Goal: Information Seeking & Learning: Learn about a topic

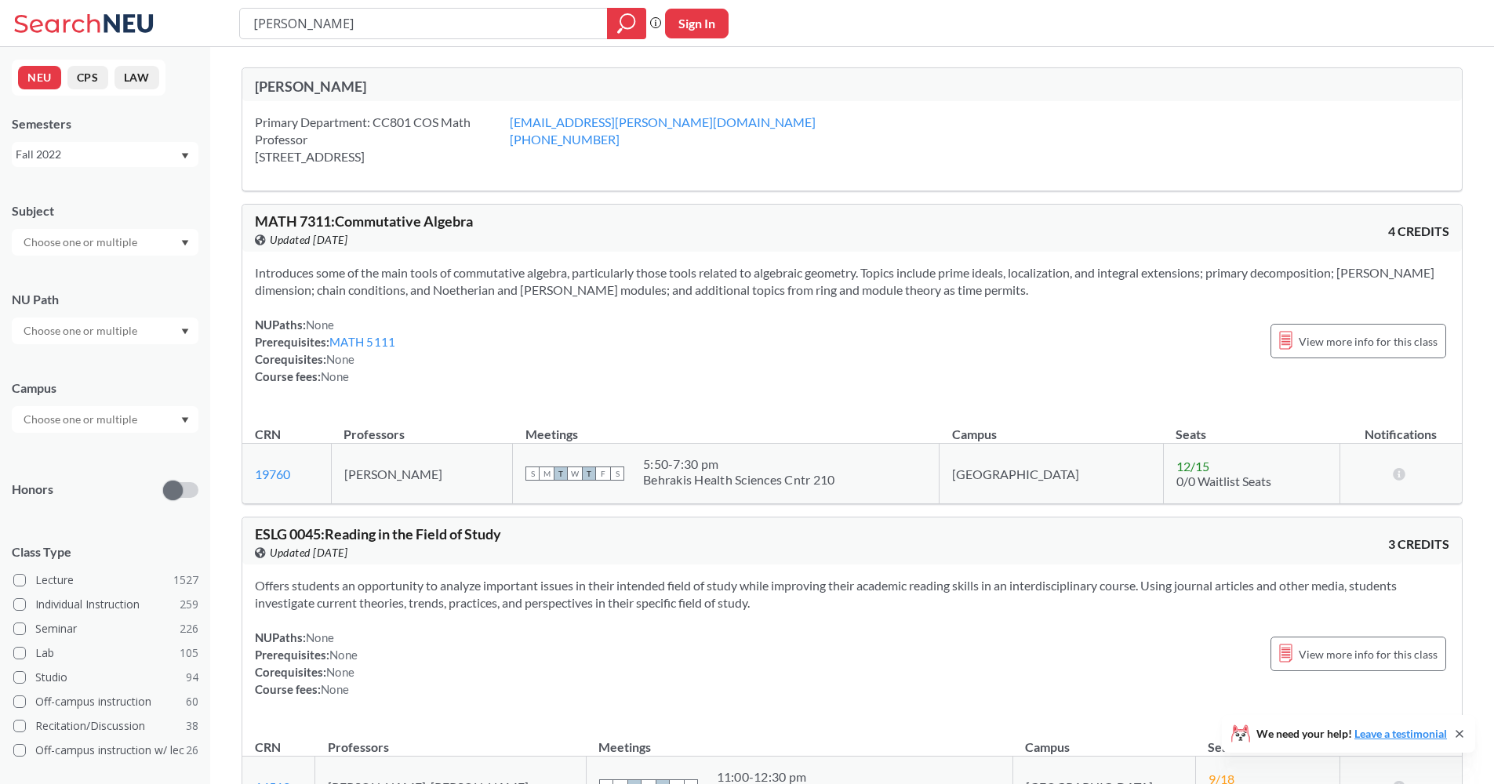
click at [116, 151] on div "Fall 2022" at bounding box center [98, 154] width 164 height 17
click at [86, 205] on div "Fall 2025" at bounding box center [105, 188] width 187 height 43
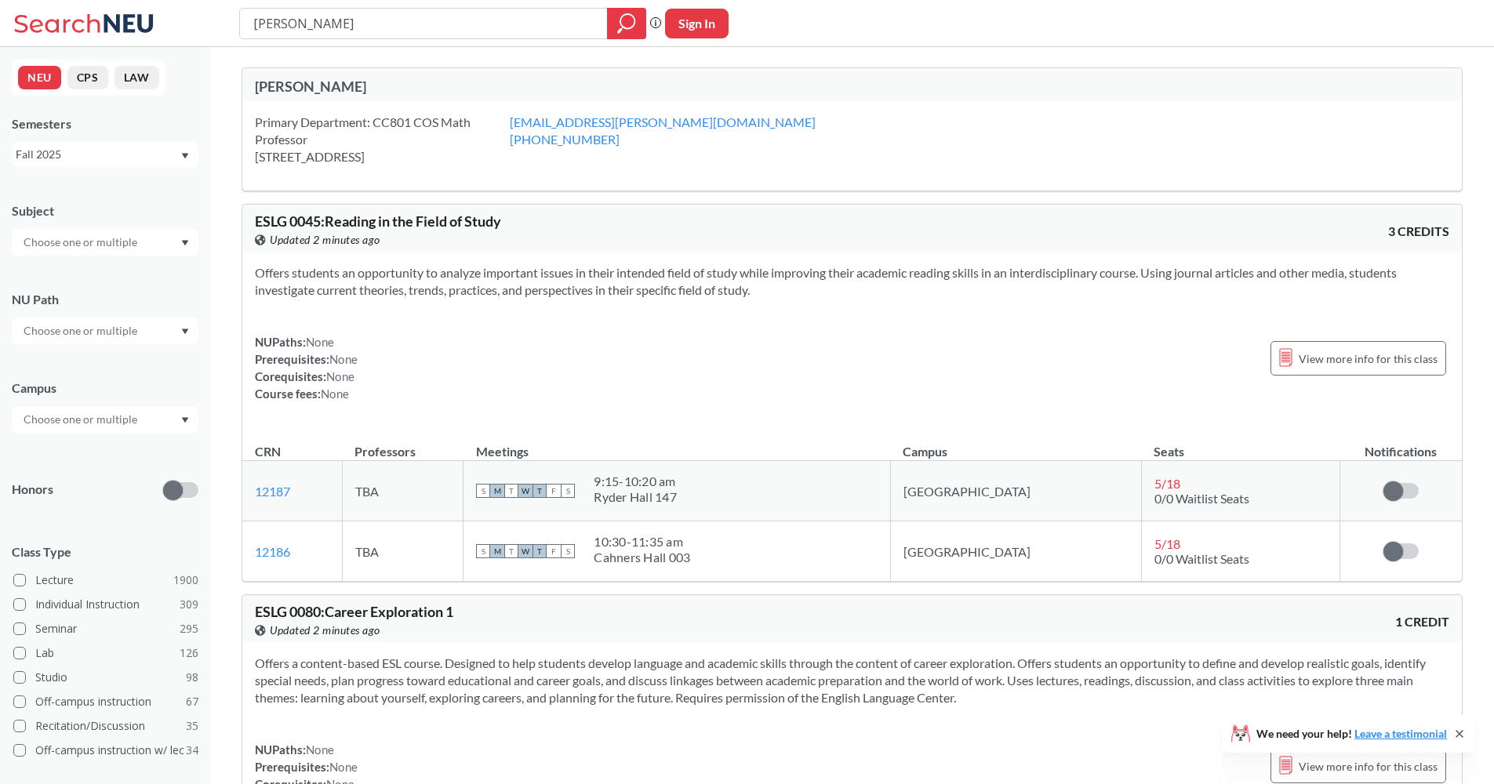
click at [433, 33] on input "[PERSON_NAME]" at bounding box center [424, 23] width 344 height 27
click at [634, 27] on icon "magnifying glass" at bounding box center [626, 24] width 19 height 22
click at [623, 24] on icon "magnifying glass" at bounding box center [626, 24] width 19 height 22
click at [82, 19] on icon at bounding box center [86, 23] width 146 height 31
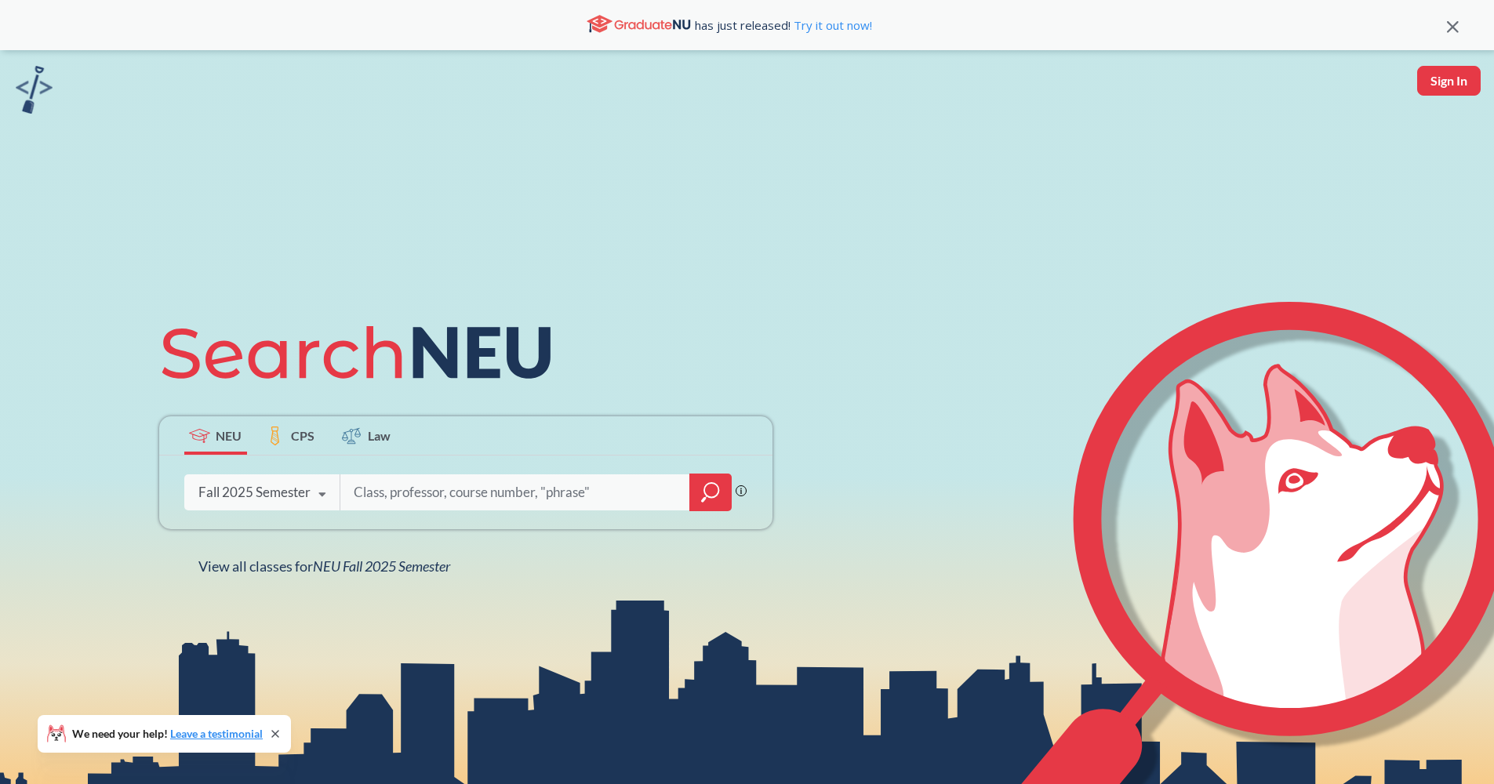
click at [382, 490] on input "search" at bounding box center [515, 492] width 326 height 33
type input "H"
type input "[PERSON_NAME]"
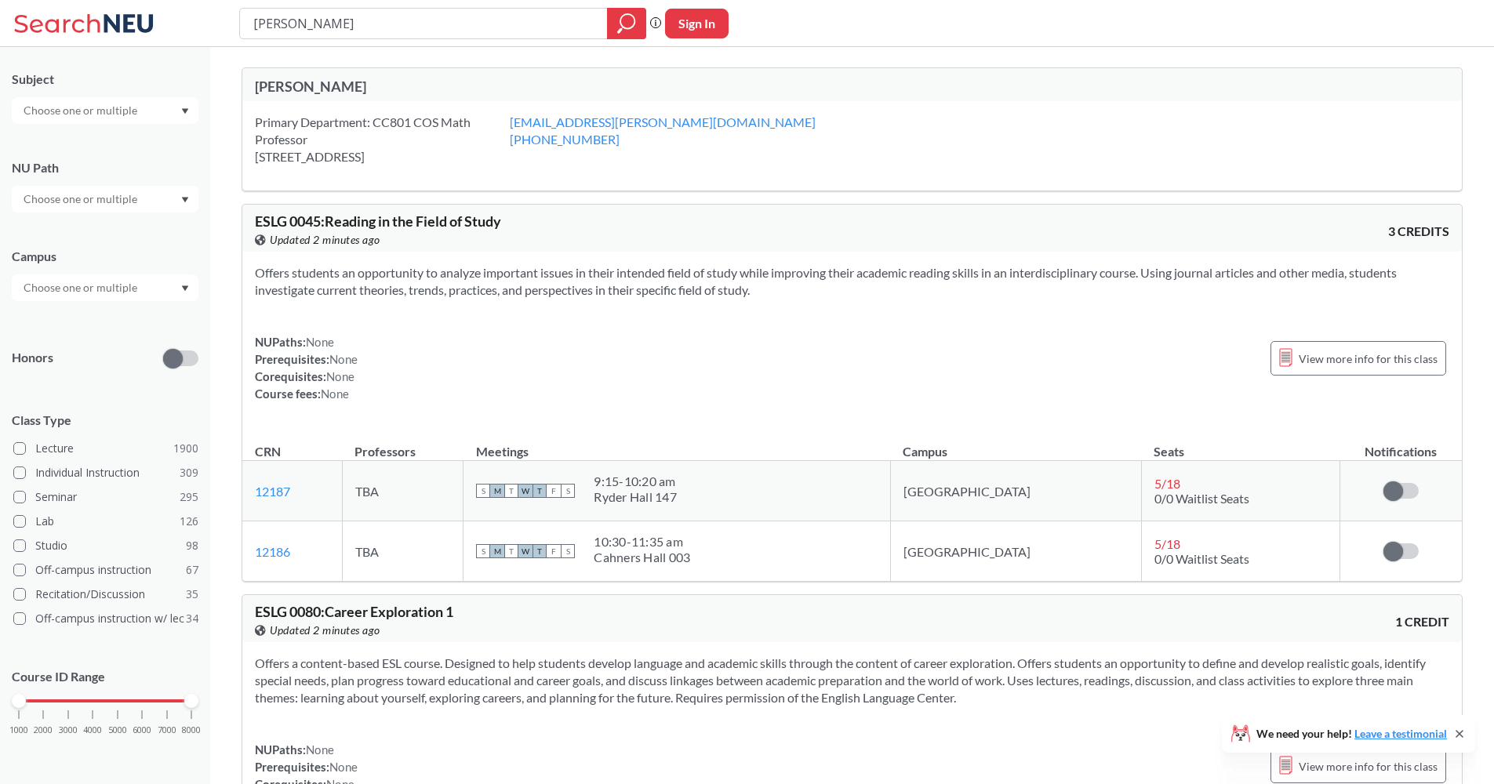
drag, startPoint x: 388, startPoint y: 85, endPoint x: 250, endPoint y: 71, distance: 138.6
click at [250, 71] on div "[PERSON_NAME]" at bounding box center [851, 84] width 1219 height 33
copy div "[PERSON_NAME]"
click at [428, 33] on input "[PERSON_NAME]" at bounding box center [424, 23] width 344 height 27
paste input "[PERSON_NAME]"
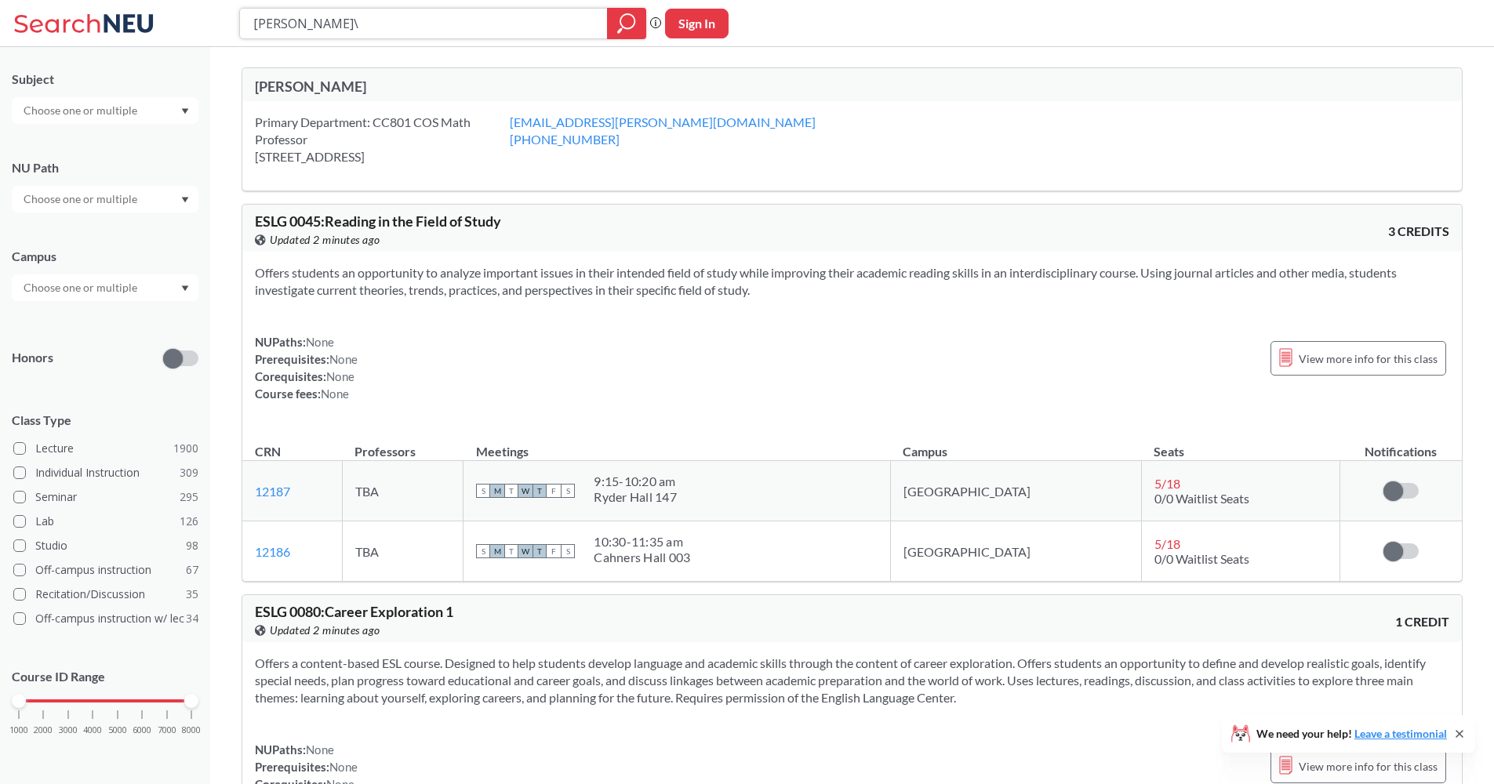
type input "[PERSON_NAME]"
click at [635, 25] on icon "magnifying glass" at bounding box center [626, 24] width 19 height 22
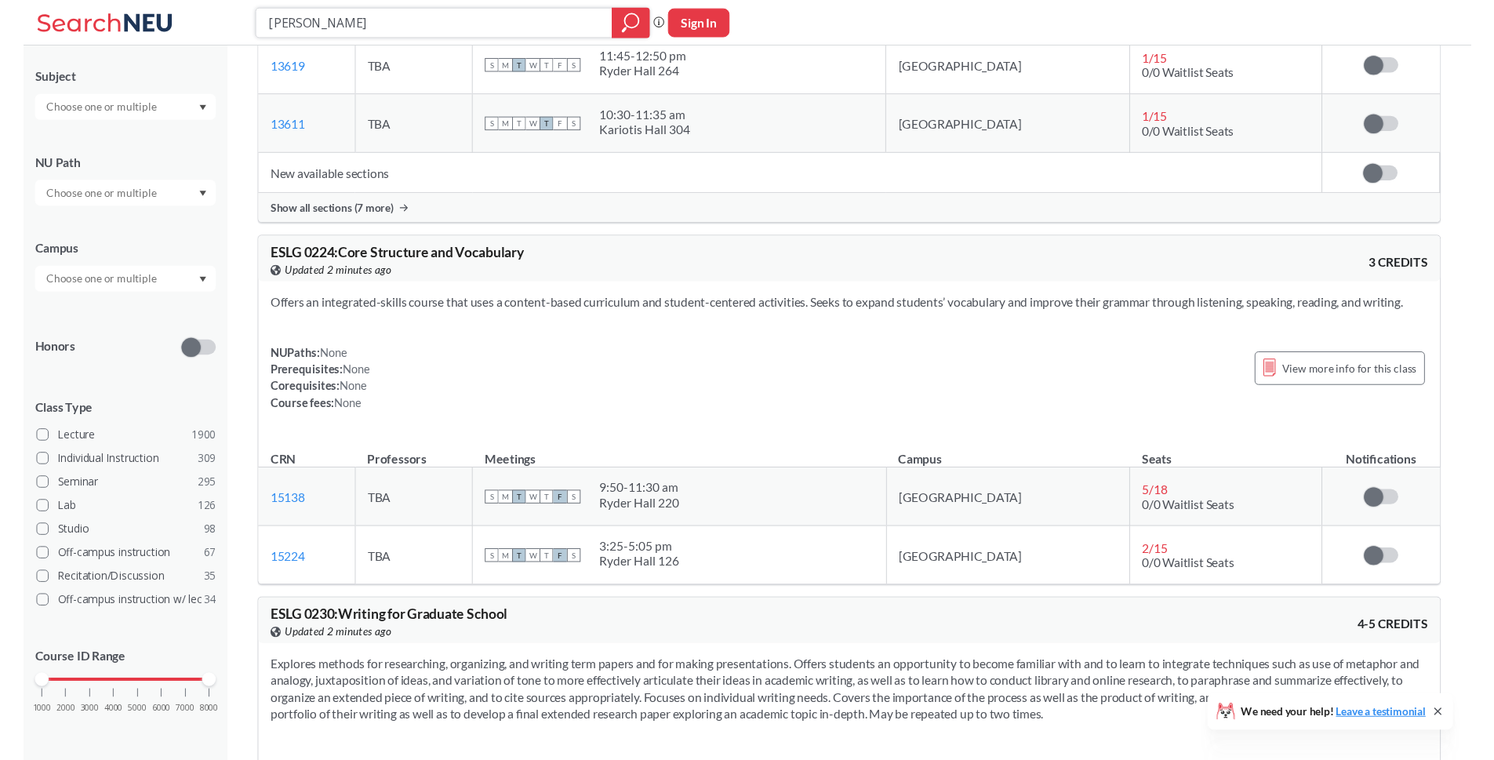
scroll to position [1821, 0]
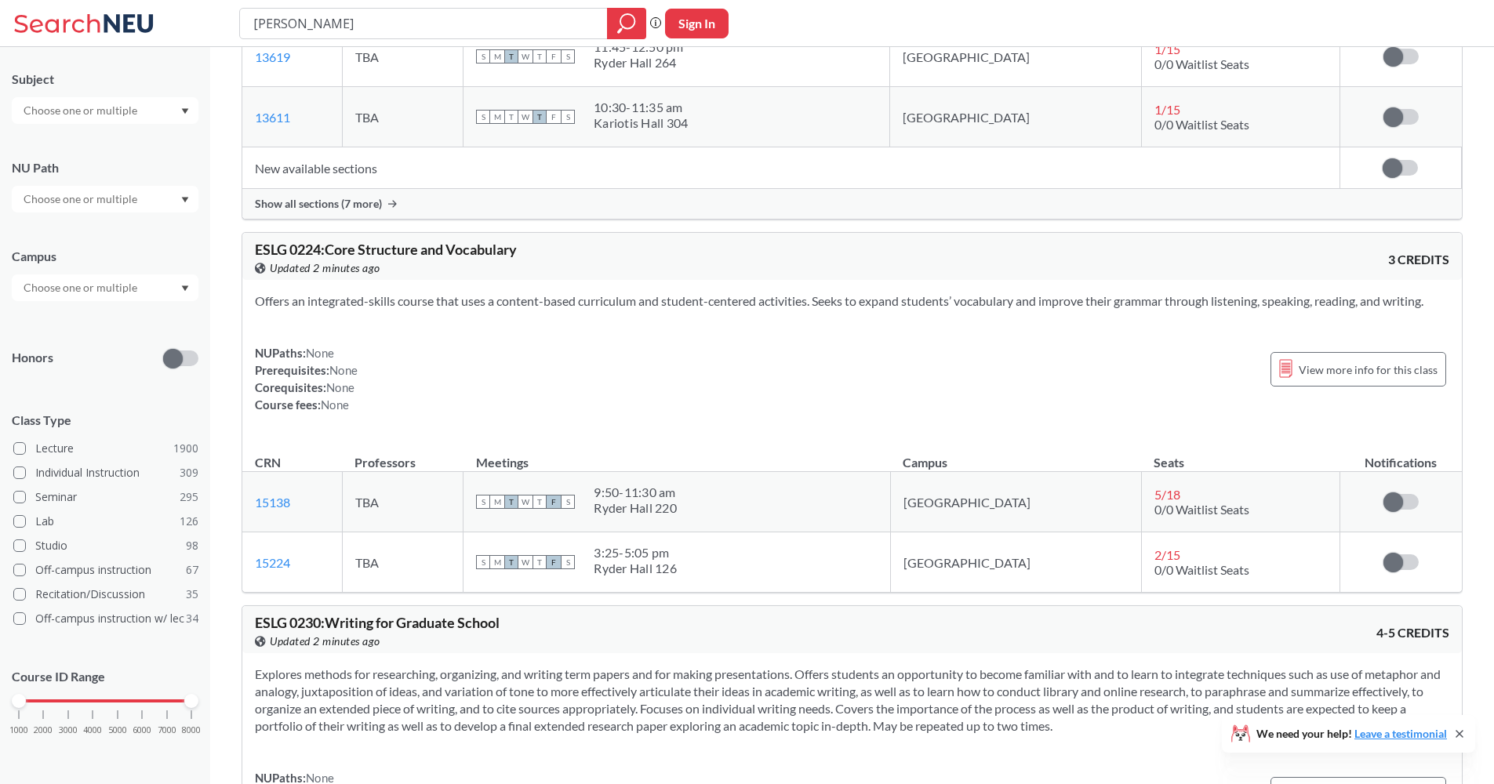
click at [711, 322] on div "Offers an integrated-skills course that uses a content-based curriculum and stu…" at bounding box center [851, 359] width 1219 height 158
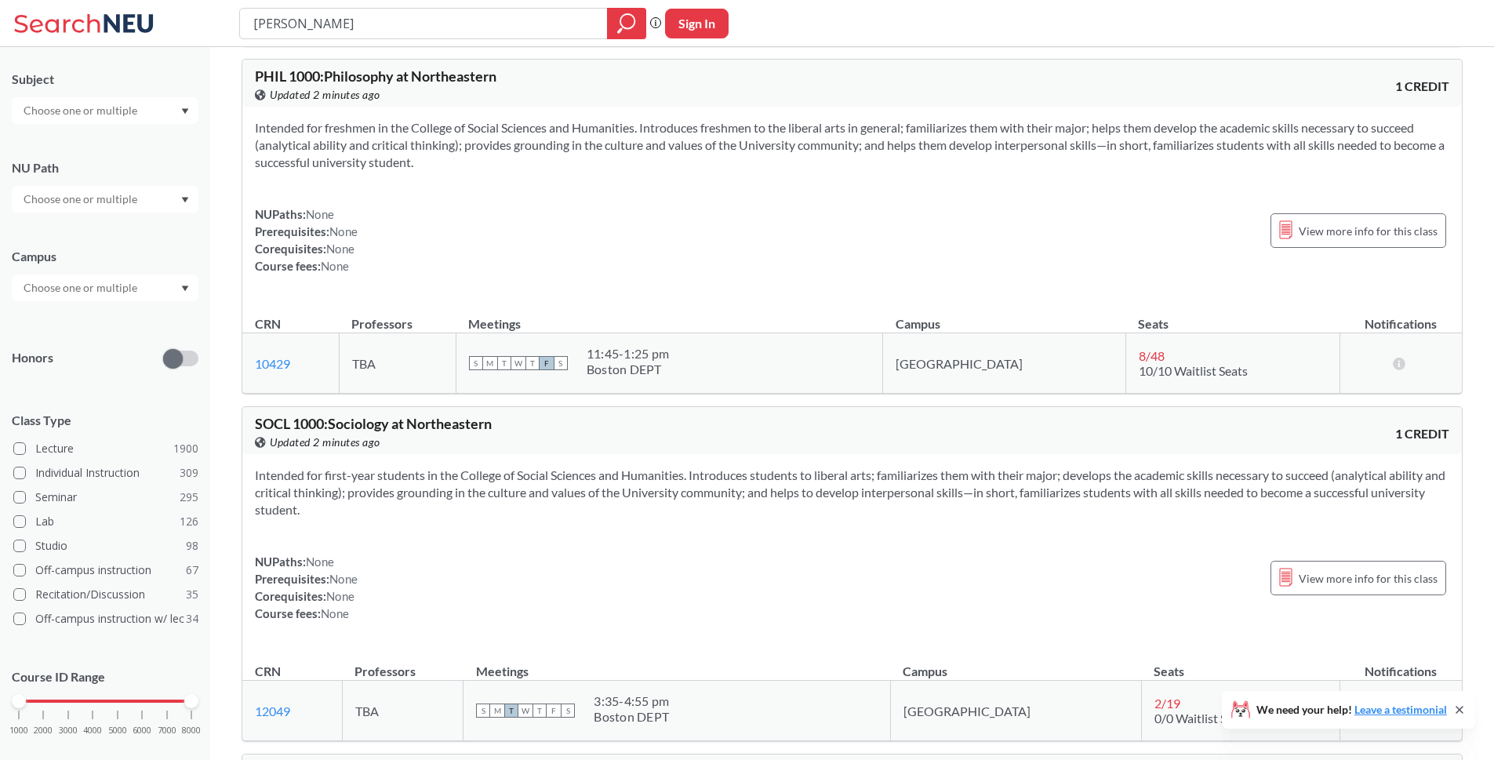
scroll to position [7328, 0]
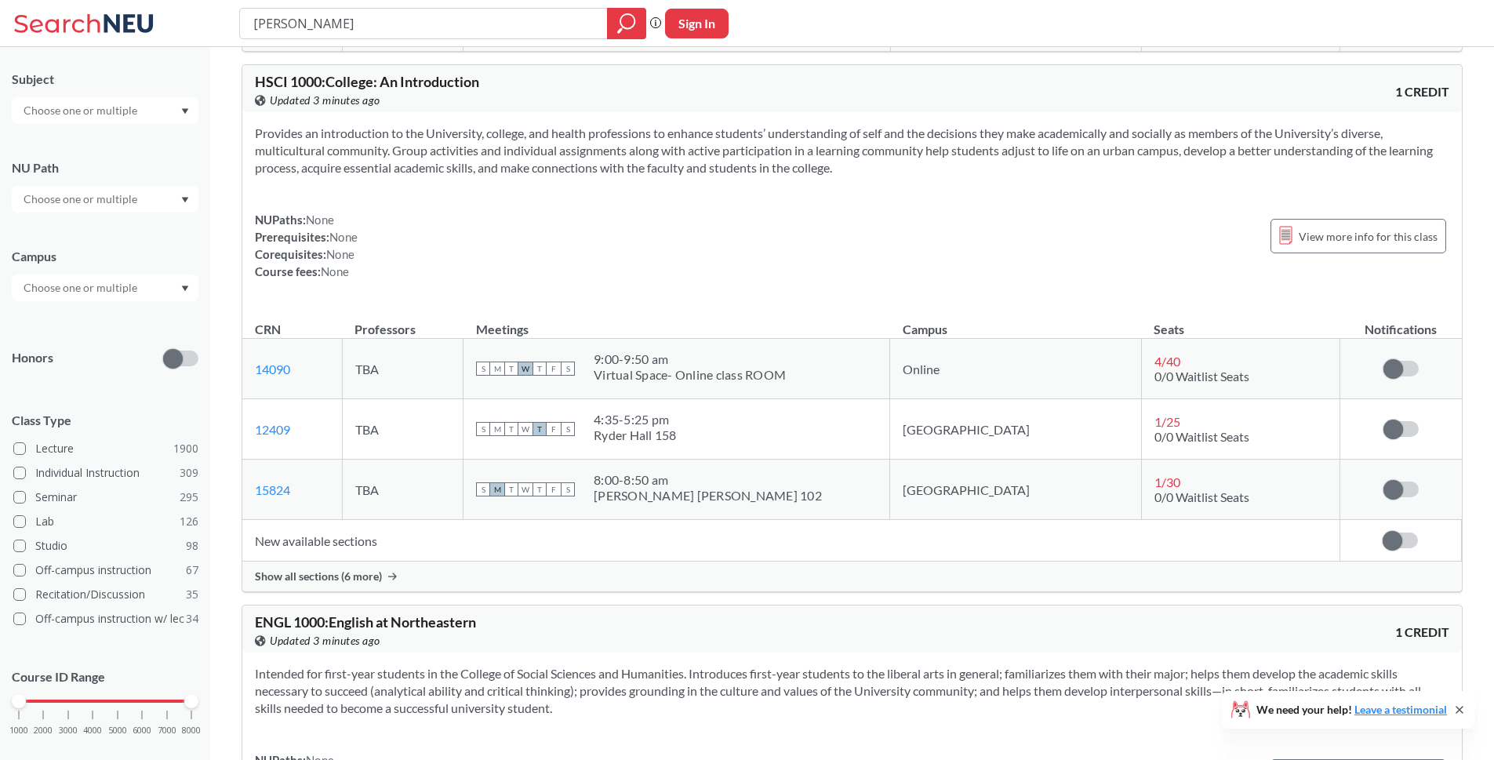
click at [676, 299] on div "Provides an introduction to the University, college, and health professions to …" at bounding box center [851, 208] width 1219 height 193
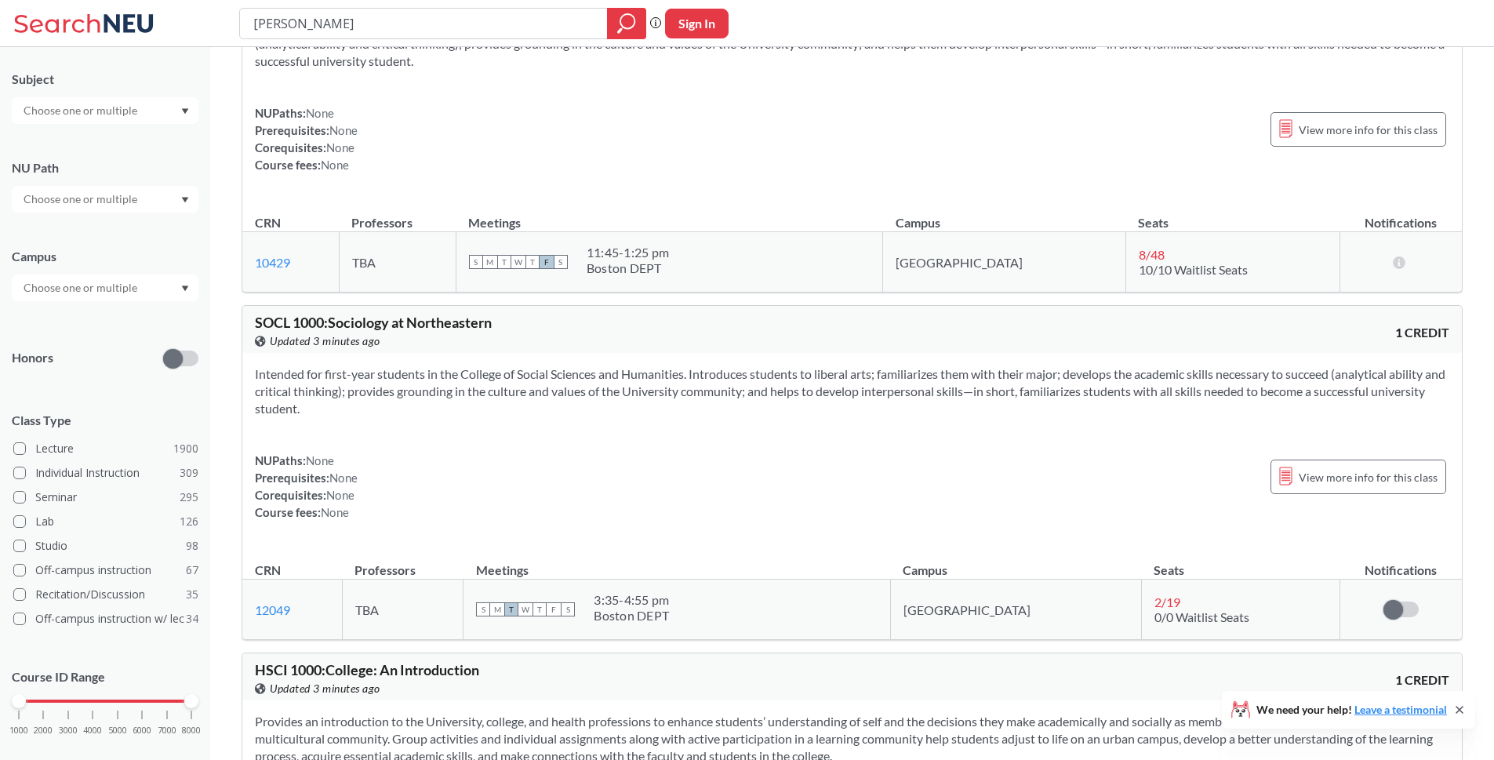
click at [892, 369] on section "Intended for first-year students in the College of Social Sciences and Humaniti…" at bounding box center [852, 391] width 1194 height 52
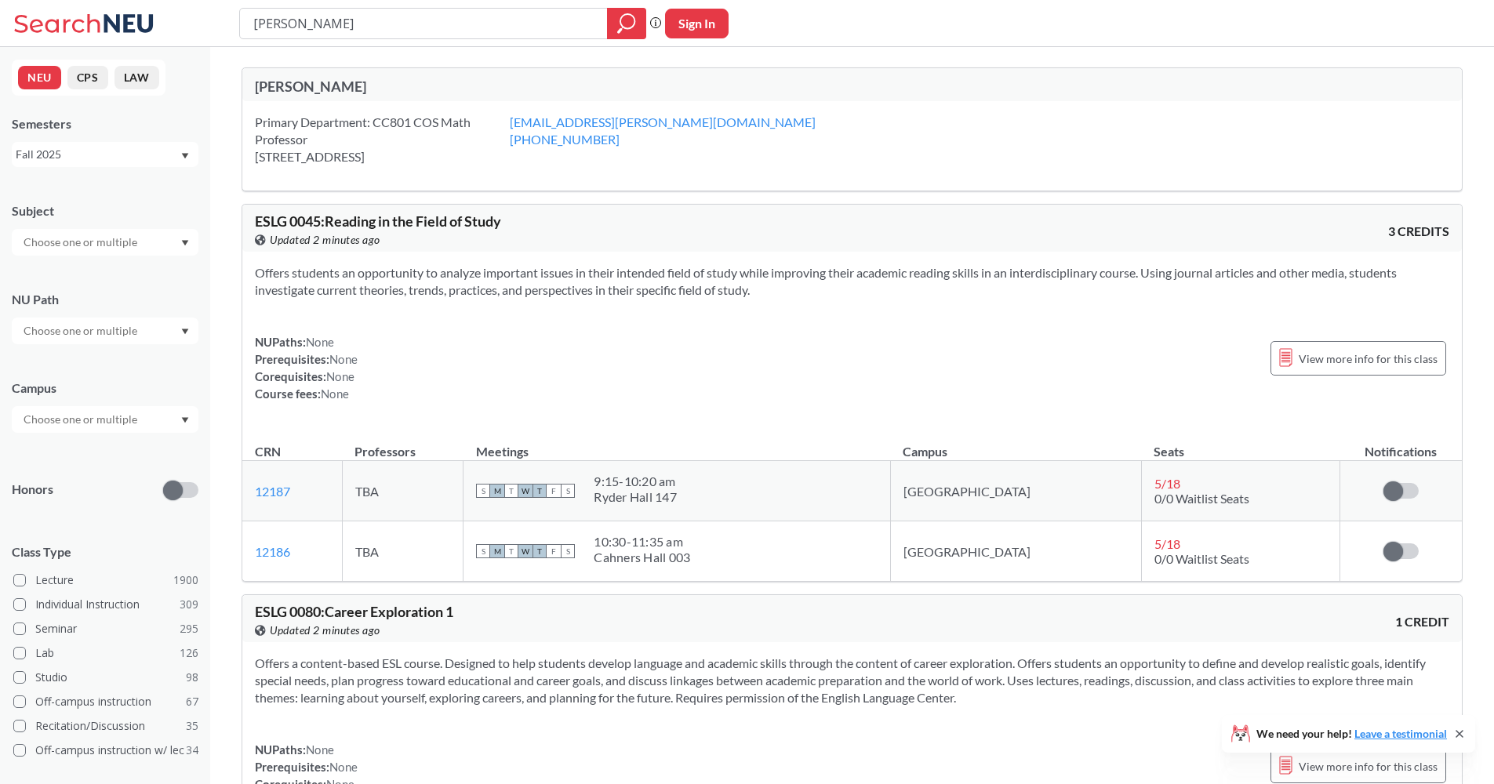
click at [445, 149] on div "Primary Department: [STREET_ADDRESS]" at bounding box center [382, 140] width 255 height 52
click at [416, 124] on div "Primary Department: [STREET_ADDRESS]" at bounding box center [382, 140] width 255 height 52
drag, startPoint x: 427, startPoint y: 159, endPoint x: 256, endPoint y: 159, distance: 171.7
click at [256, 159] on div "Primary Department: CC801 COS Math Professor 567 LA, Boston, MA, 02115" at bounding box center [382, 140] width 255 height 52
copy div "[STREET_ADDRESS]"
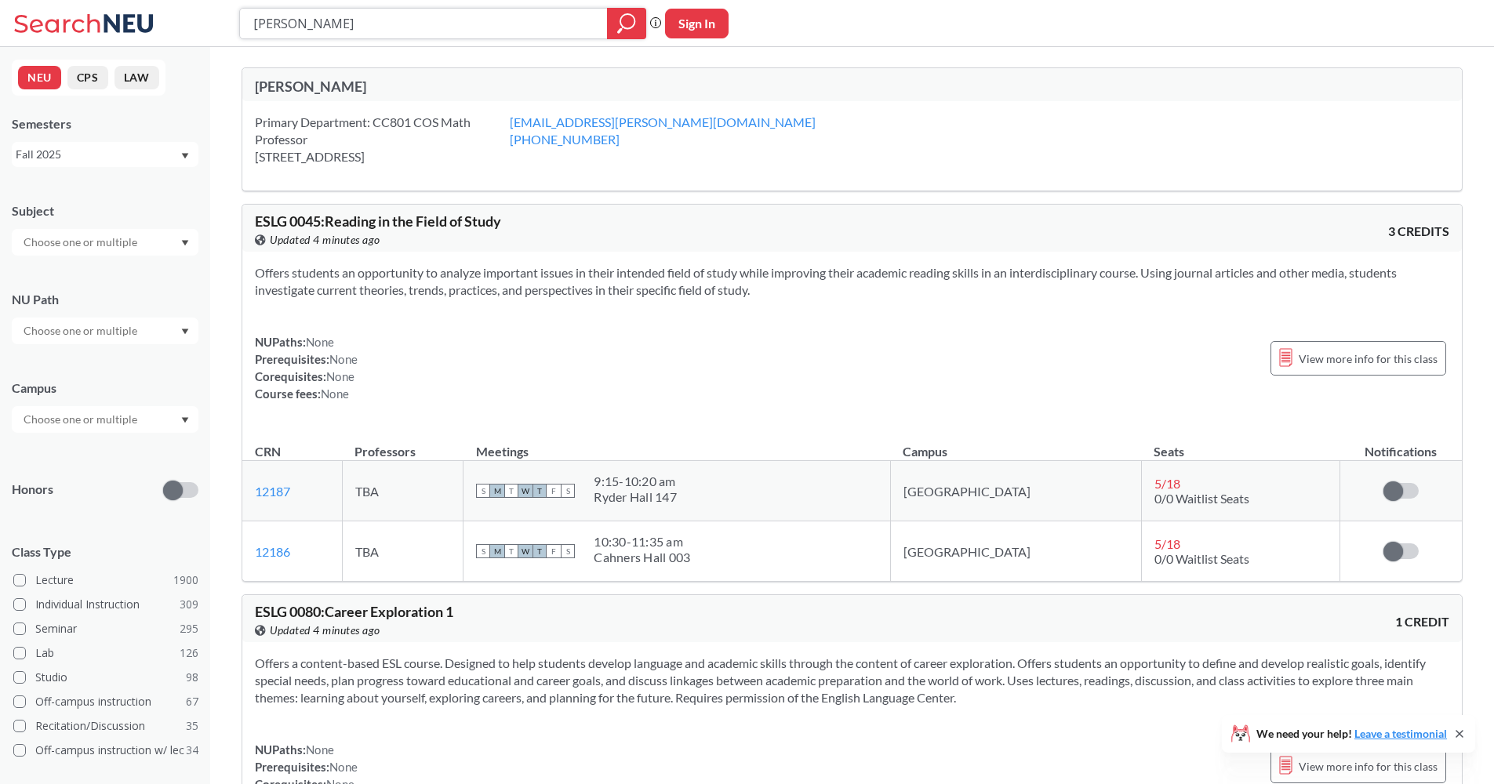
click at [384, 10] on input "[PERSON_NAME]" at bounding box center [424, 23] width 344 height 27
click at [385, 10] on input "[PERSON_NAME]" at bounding box center [424, 23] width 344 height 27
type input "Harm"
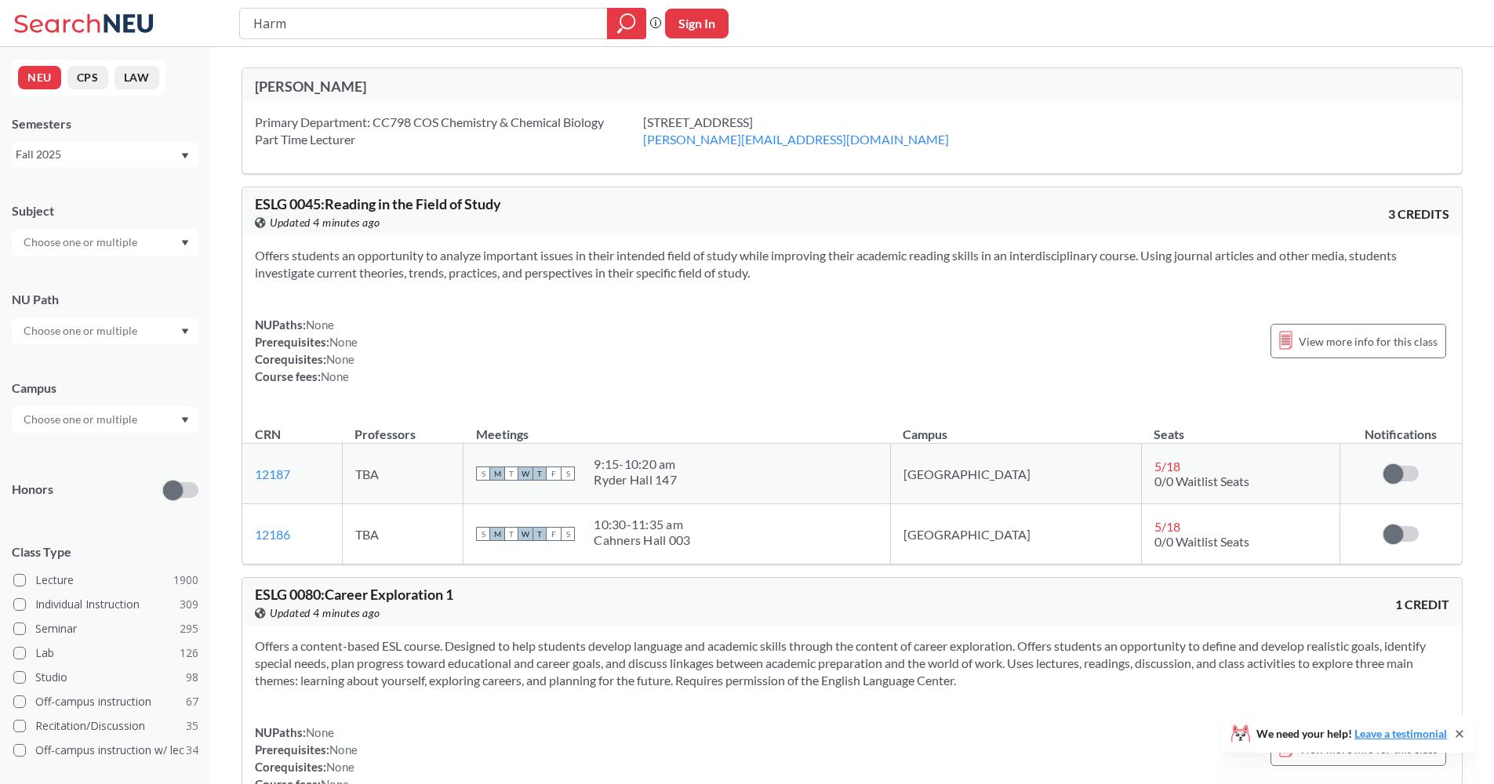
click at [430, 28] on input "Harm" at bounding box center [424, 23] width 344 height 27
type input "Harm Derksen"
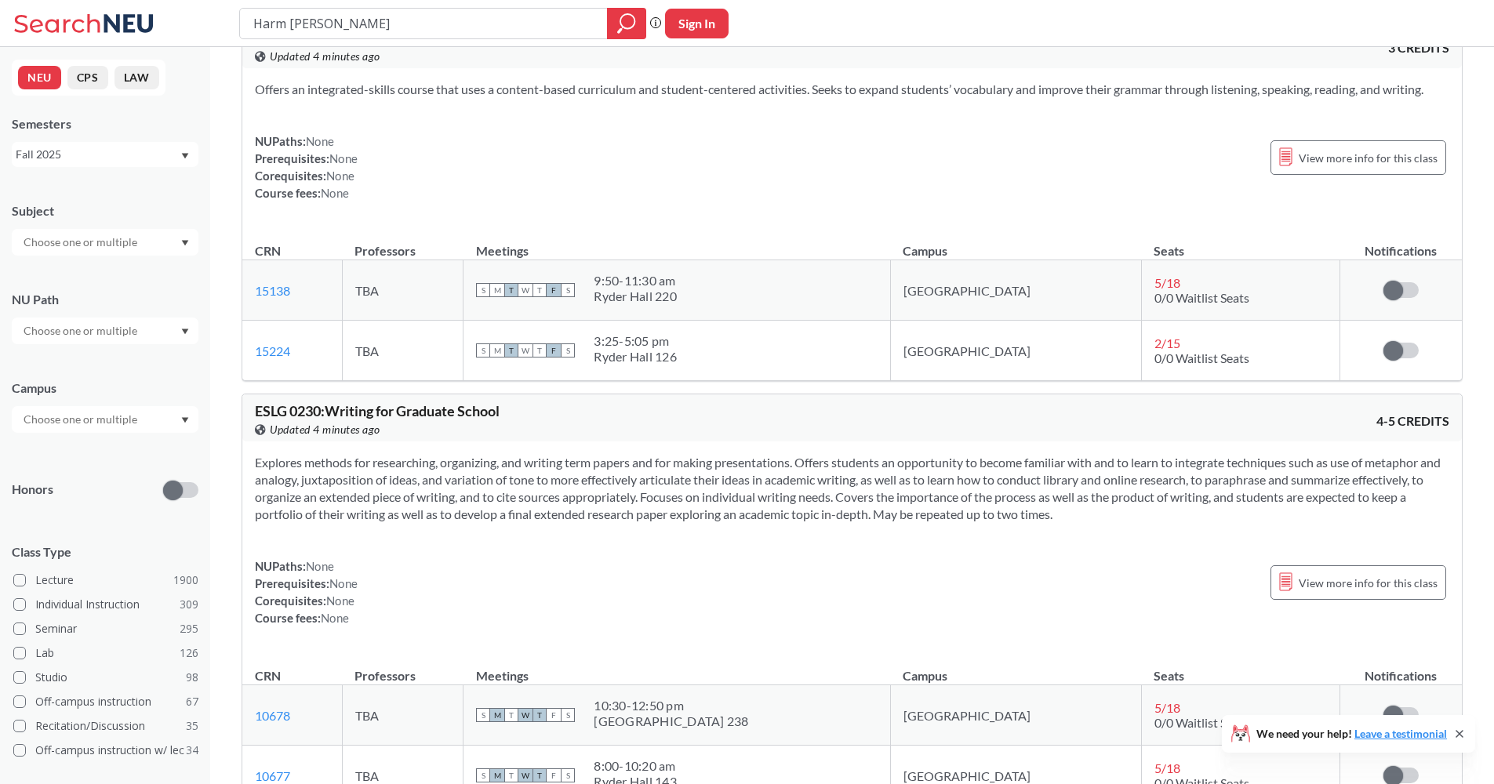
click at [498, 416] on span "ESLG 0230 : Writing for Graduate School" at bounding box center [377, 410] width 245 height 17
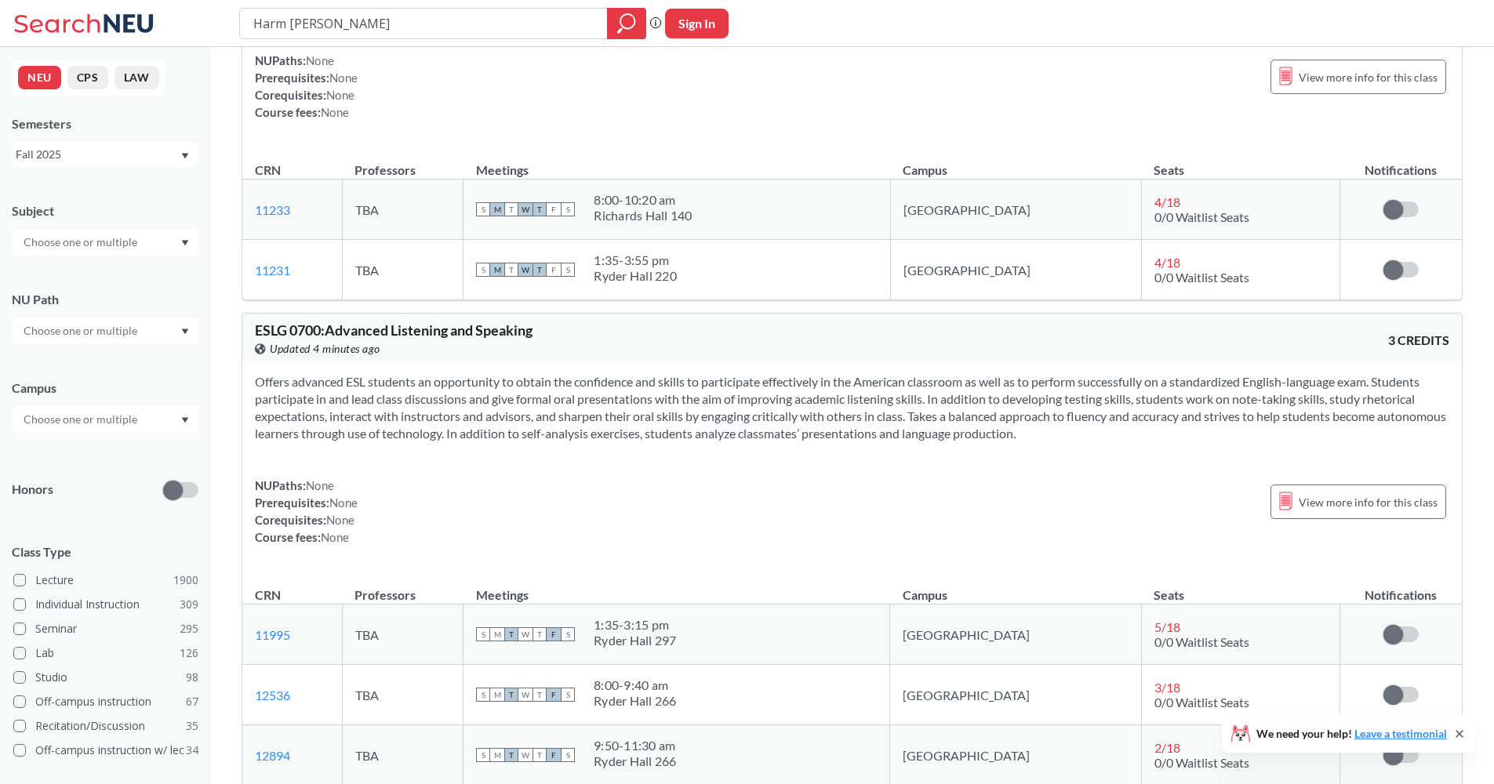
scroll to position [4769, 0]
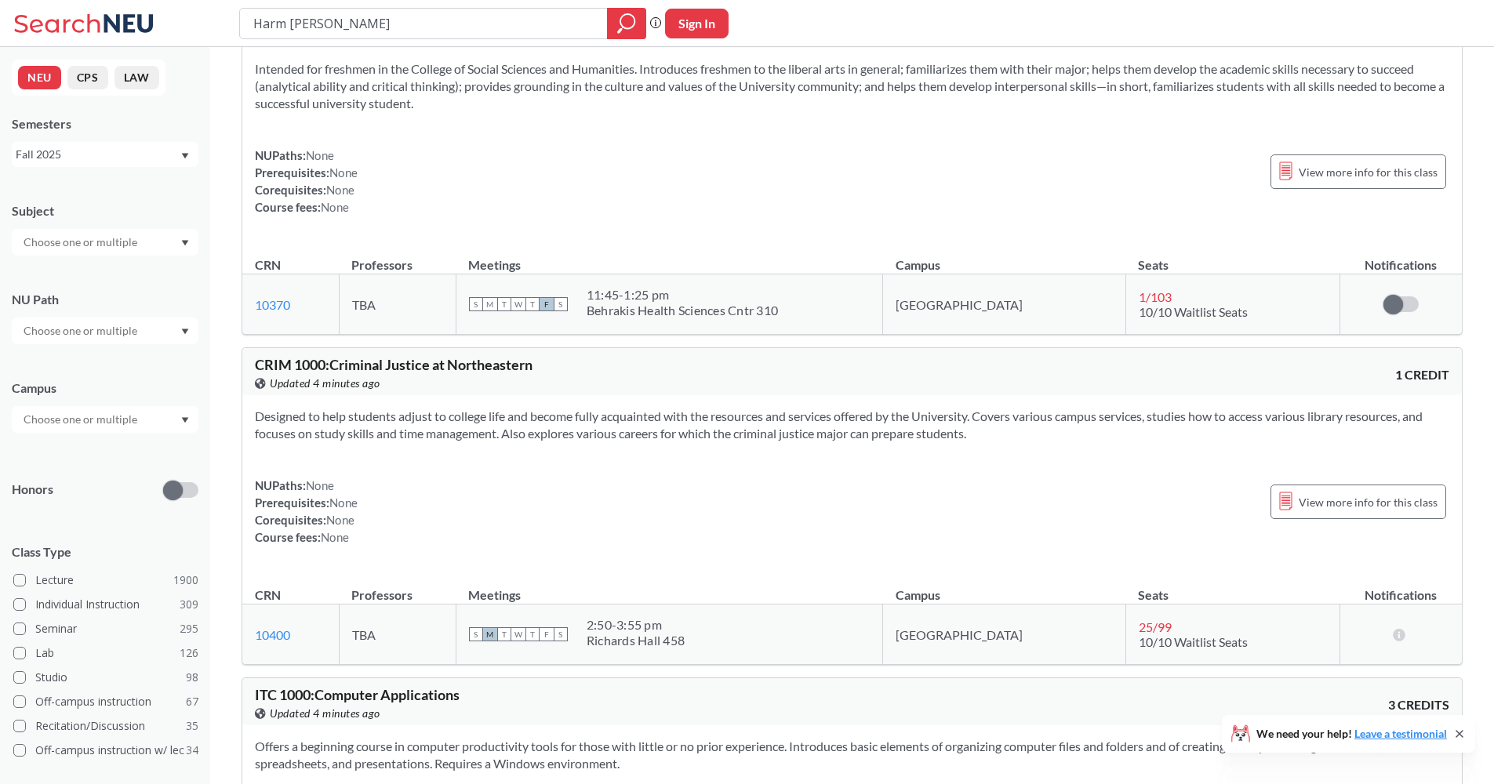
click at [500, 417] on section "Designed to help students adjust to college life and become fully acquainted wi…" at bounding box center [852, 425] width 1194 height 35
